Goal: Navigation & Orientation: Find specific page/section

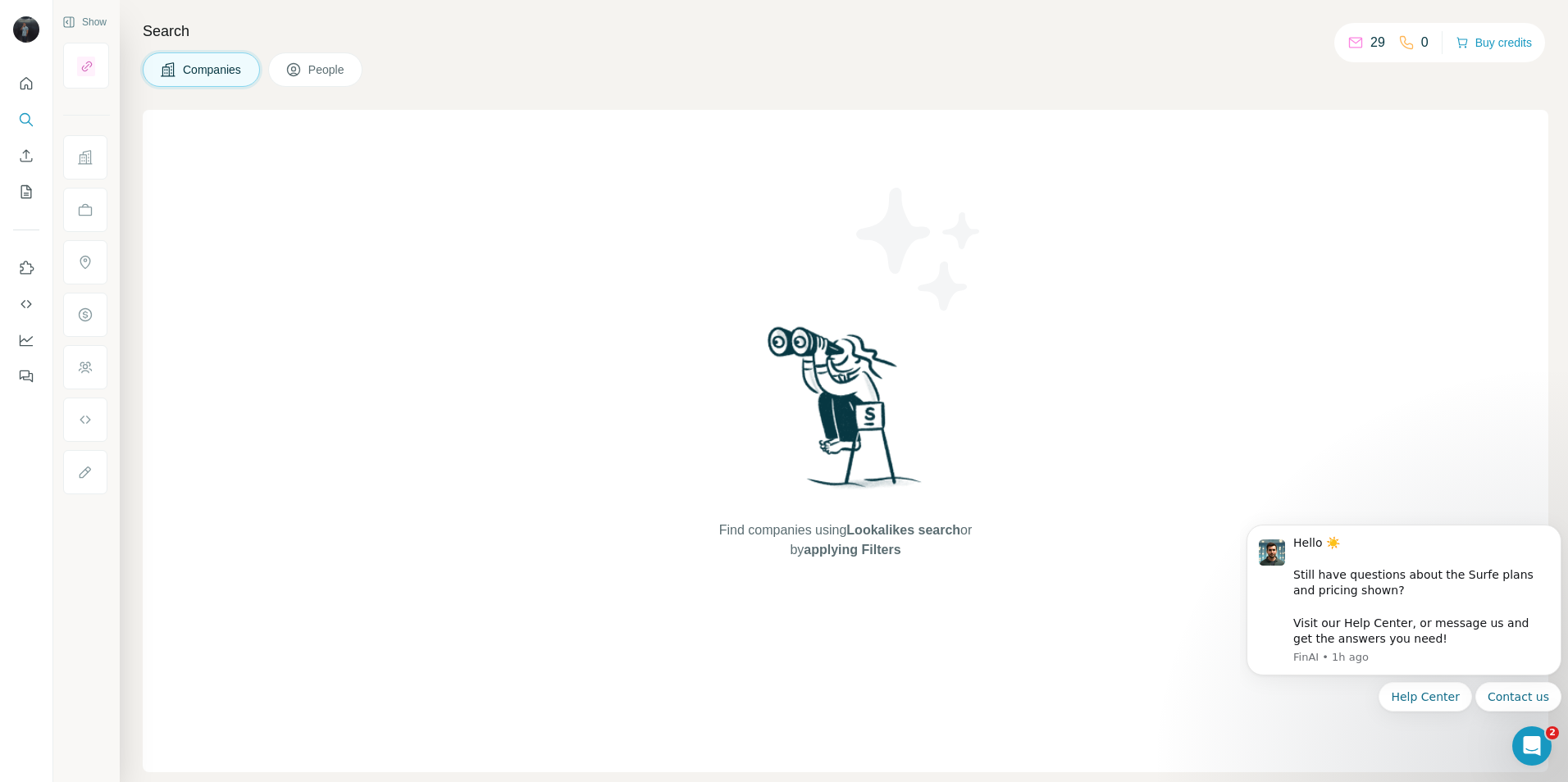
click at [1370, 45] on p "29" at bounding box center [1377, 43] width 15 height 20
click at [1493, 43] on button "Buy credits" at bounding box center [1493, 43] width 76 height 23
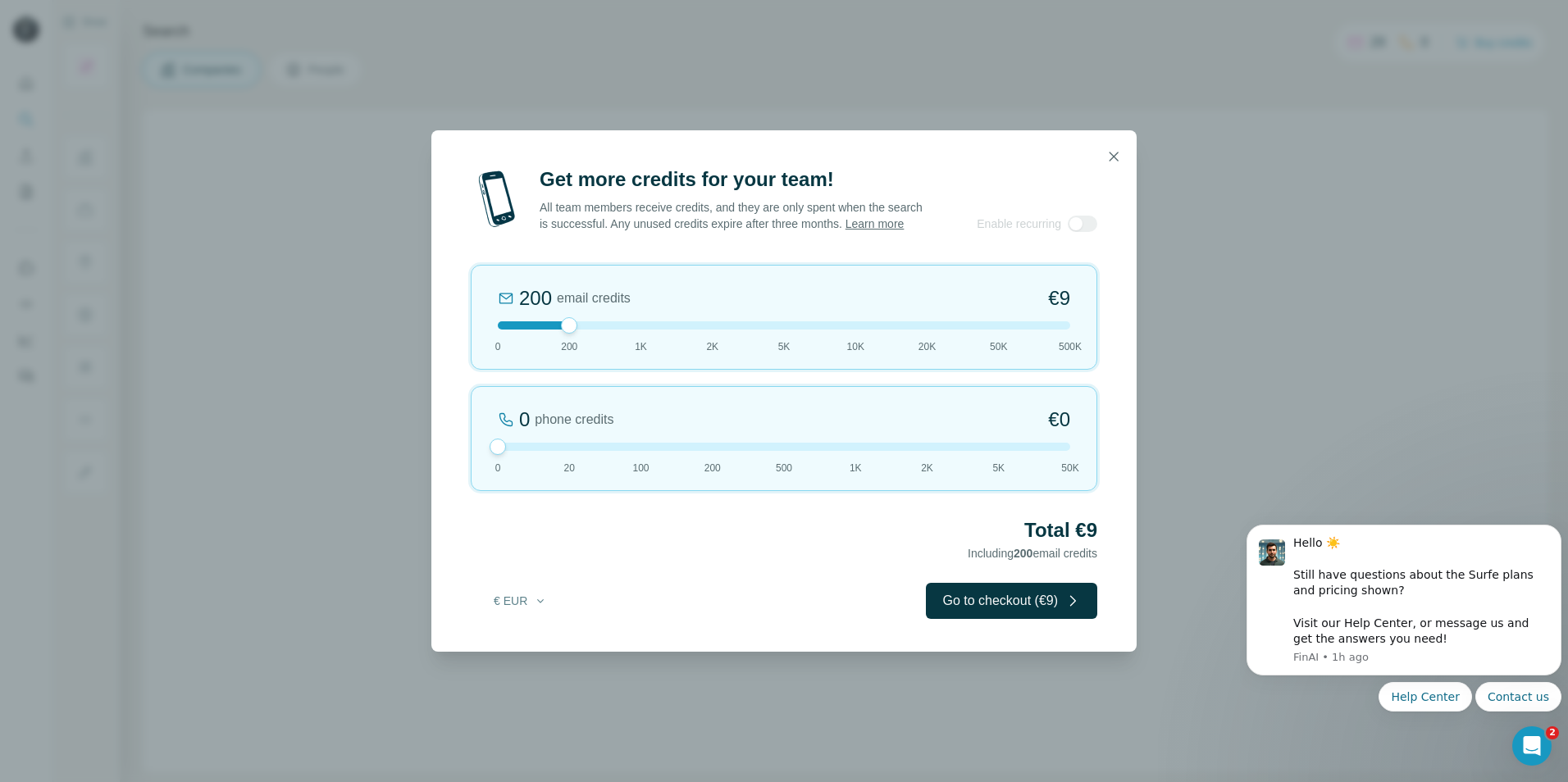
drag, startPoint x: 567, startPoint y: 456, endPoint x: 424, endPoint y: 452, distance: 143.1
click at [423, 456] on div "Get more credits for your team! All team members receive credits, and they are …" at bounding box center [784, 391] width 1568 height 782
drag, startPoint x: 573, startPoint y: 339, endPoint x: 637, endPoint y: 338, distance: 64.0
click at [637, 333] on div at bounding box center [641, 325] width 17 height 17
click at [1114, 154] on icon "button" at bounding box center [1113, 156] width 17 height 17
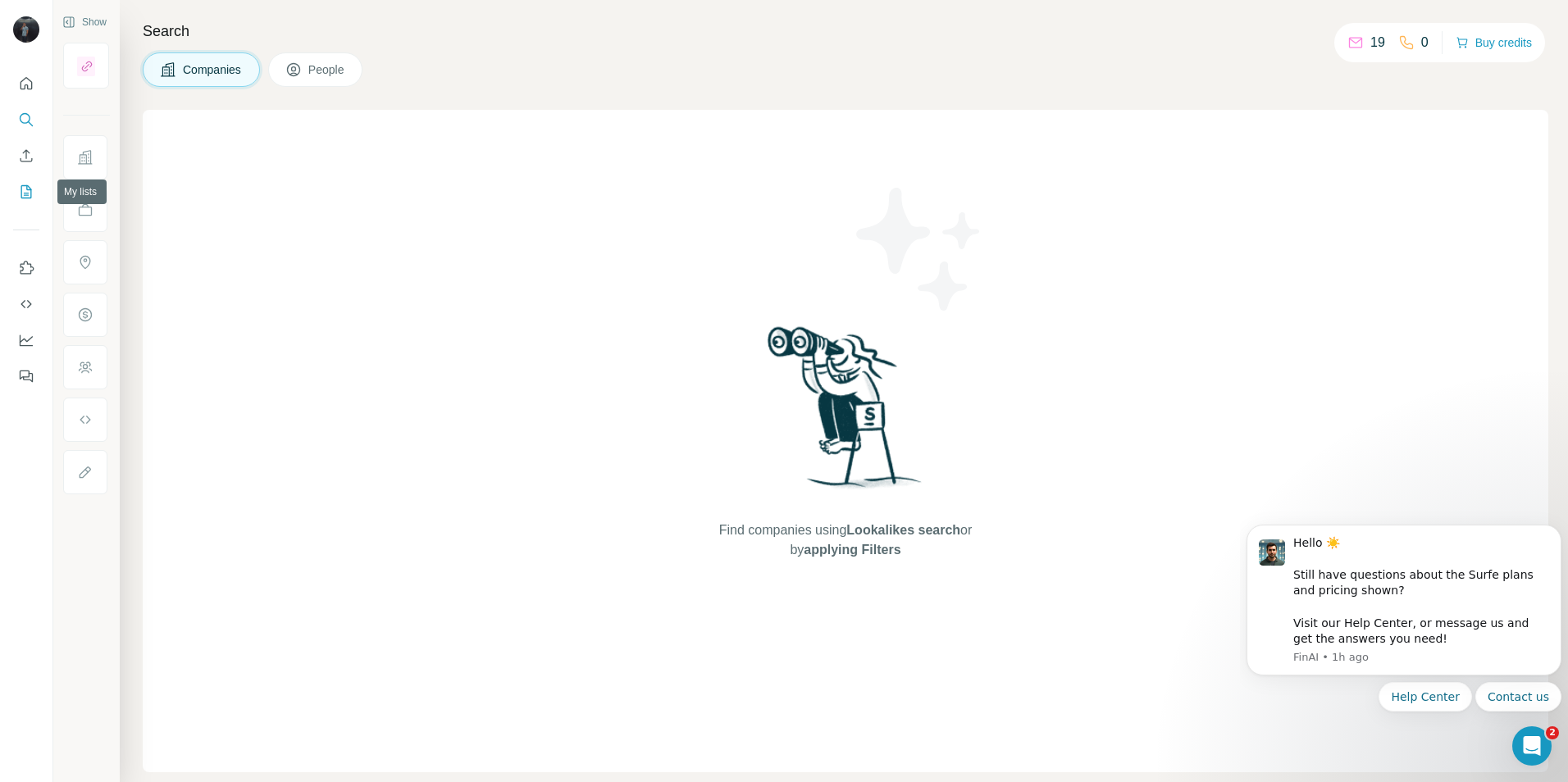
click at [28, 194] on icon "My lists" at bounding box center [27, 190] width 8 height 10
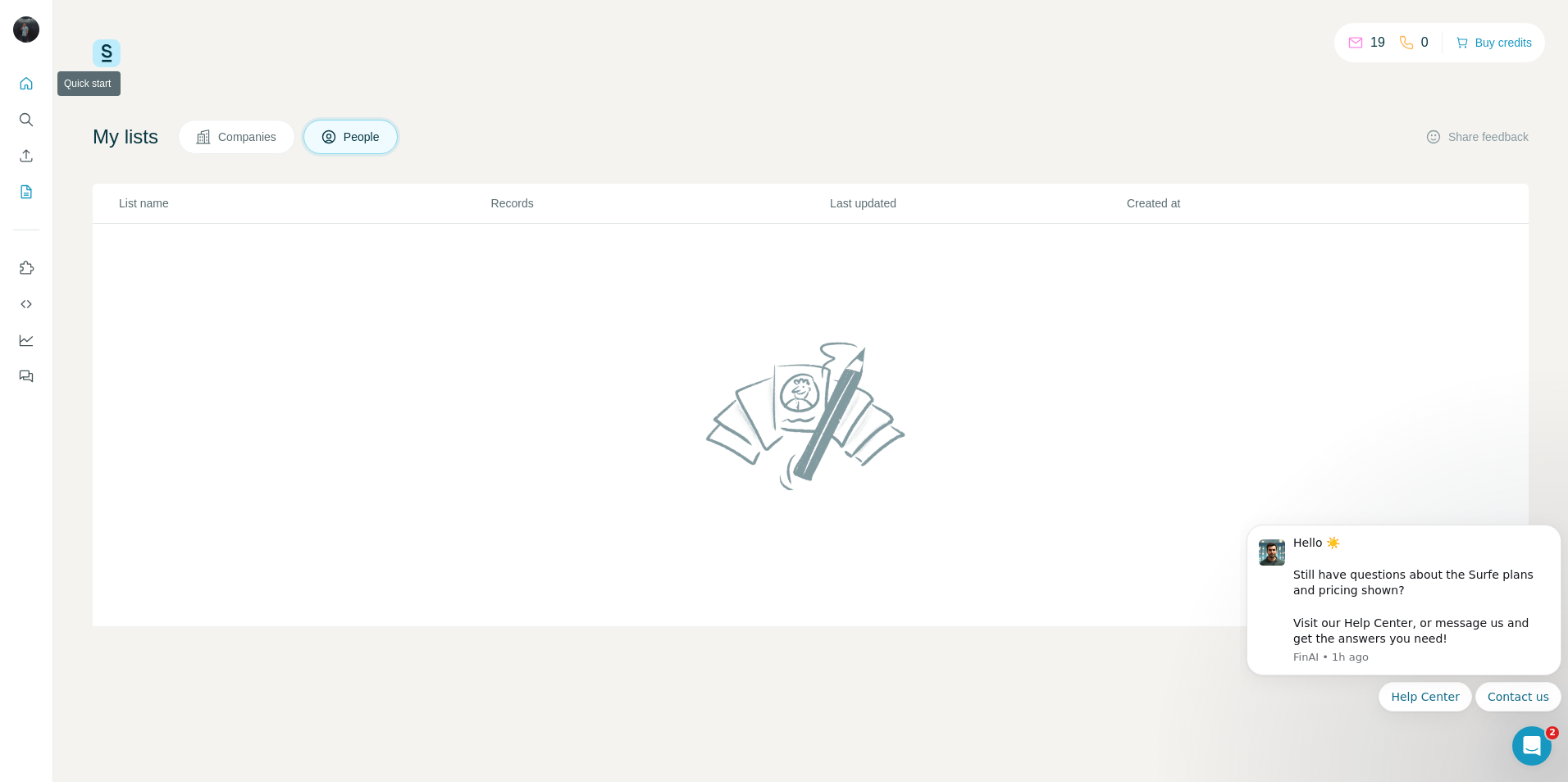
click at [24, 82] on icon "Quick start" at bounding box center [26, 83] width 17 height 17
